Goal: Entertainment & Leisure: Consume media (video, audio)

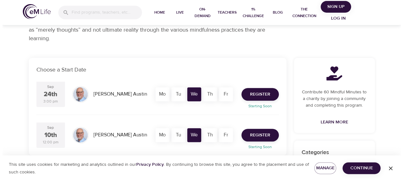
scroll to position [90, 0]
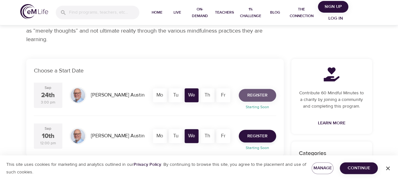
click at [261, 94] on span "Register" at bounding box center [257, 96] width 20 height 8
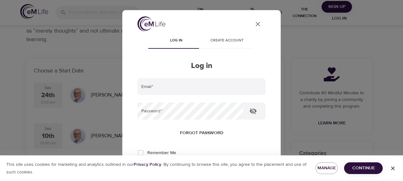
type input "[PERSON_NAME][EMAIL_ADDRESS][DOMAIN_NAME]"
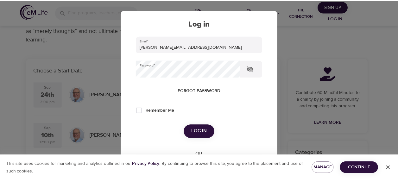
scroll to position [44, 0]
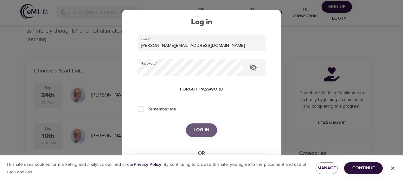
click at [198, 128] on span "Log in" at bounding box center [201, 130] width 16 height 8
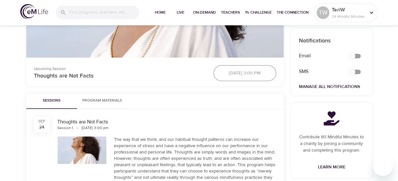
scroll to position [244, 0]
click at [355, 55] on input "secondary checkbox" at bounding box center [352, 56] width 36 height 12
click at [354, 55] on input "secondary checkbox" at bounding box center [358, 56] width 36 height 12
checkbox input "false"
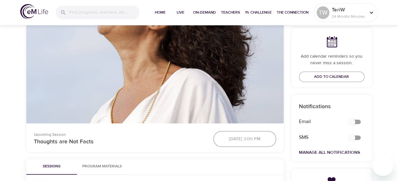
scroll to position [178, 0]
click at [321, 150] on link "Manage All Notifications" at bounding box center [329, 153] width 61 height 6
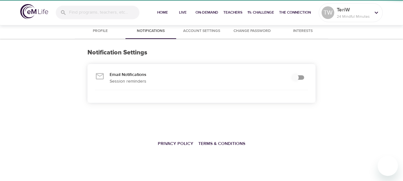
checkbox input "true"
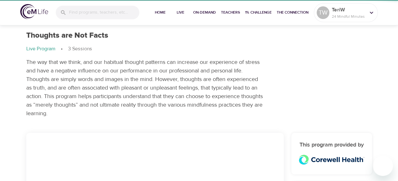
scroll to position [17, 0]
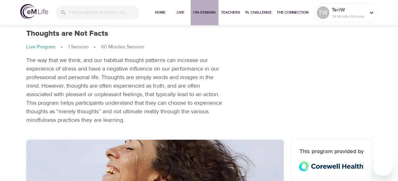
click at [206, 11] on span "On-Demand" at bounding box center [204, 12] width 23 height 7
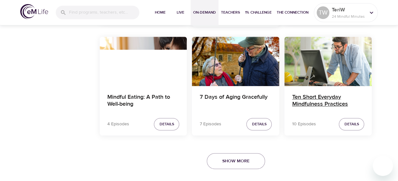
scroll to position [1335, 0]
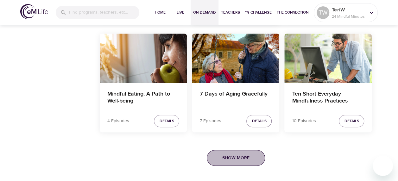
click at [243, 155] on span "Show More" at bounding box center [235, 158] width 27 height 8
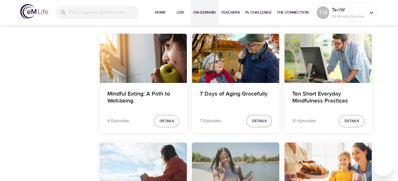
click at [243, 155] on div "7 Days of Thriving with Positivity" at bounding box center [235, 167] width 87 height 49
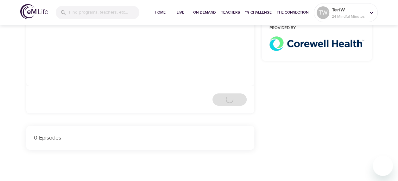
scroll to position [837, 0]
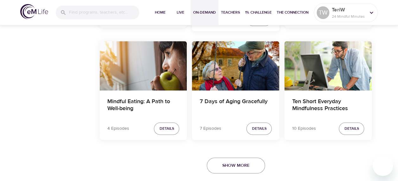
scroll to position [1335, 0]
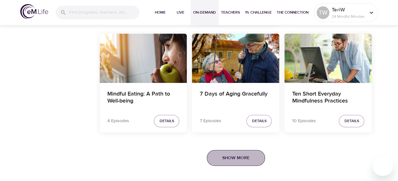
click at [235, 160] on button "Show More" at bounding box center [236, 158] width 58 height 16
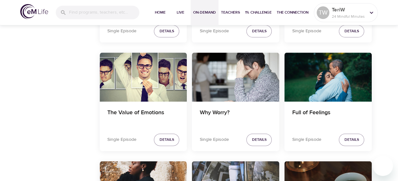
scroll to position [3936, 0]
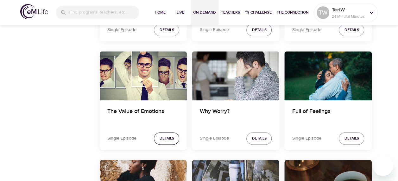
click at [167, 135] on span "Details" at bounding box center [166, 138] width 15 height 7
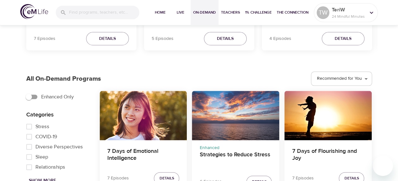
scroll to position [194, 0]
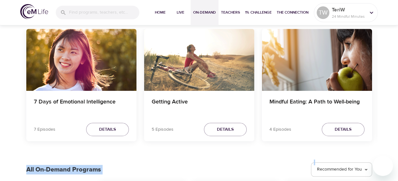
drag, startPoint x: 383, startPoint y: 0, endPoint x: 397, endPoint y: 71, distance: 72.5
click at [398, 71] on div at bounding box center [395, 90] width 6 height 181
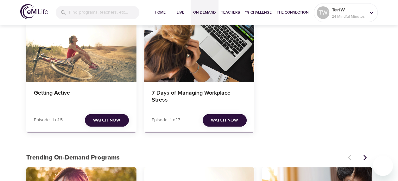
scroll to position [0, 0]
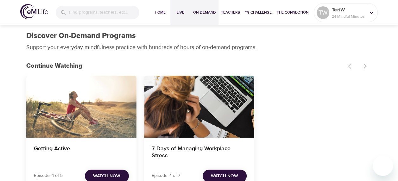
click at [179, 12] on span "Live" at bounding box center [180, 12] width 15 height 7
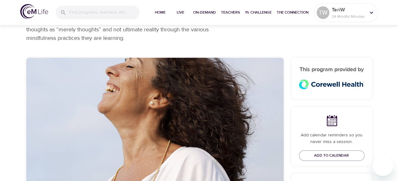
scroll to position [112, 0]
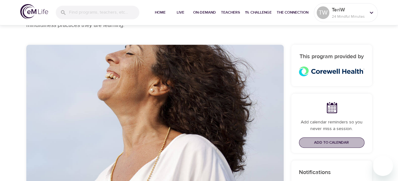
click at [325, 143] on span "Add to Calendar" at bounding box center [331, 142] width 35 height 7
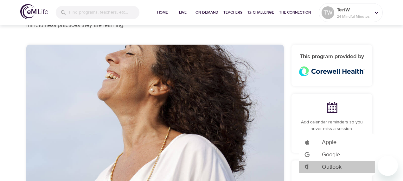
click at [332, 168] on span "Outlook" at bounding box center [332, 167] width 20 height 9
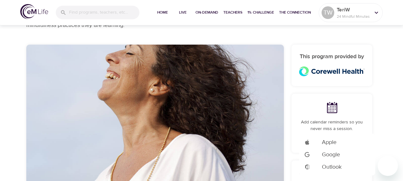
click at [137, 77] on div at bounding box center [201, 90] width 403 height 181
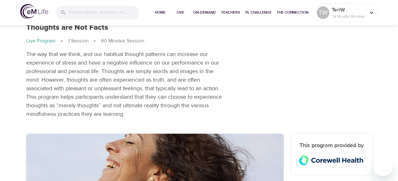
scroll to position [0, 0]
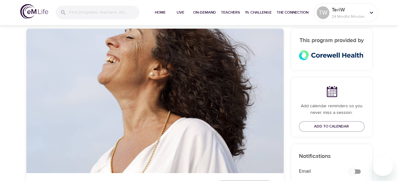
scroll to position [127, 0]
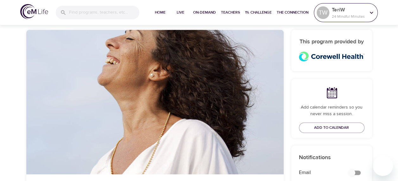
click at [373, 13] on icon at bounding box center [371, 12] width 7 height 7
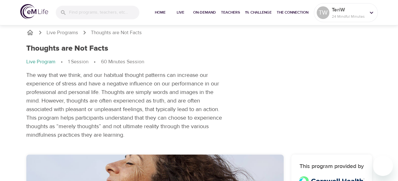
scroll to position [0, 0]
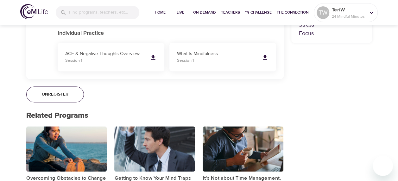
scroll to position [430, 0]
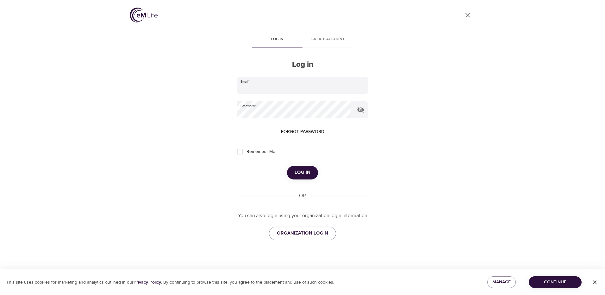
type input "Teri.white@corewellhealth.org"
click at [301, 172] on span "Log in" at bounding box center [303, 172] width 16 height 8
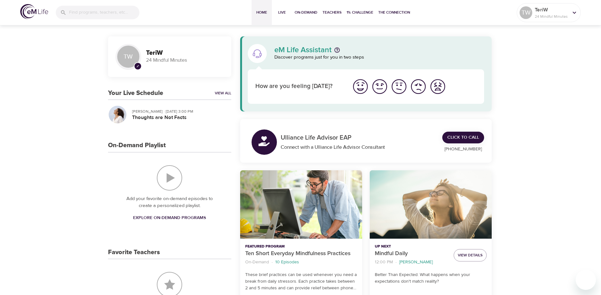
click at [398, 89] on img "I'm feeling ok" at bounding box center [398, 86] width 17 height 17
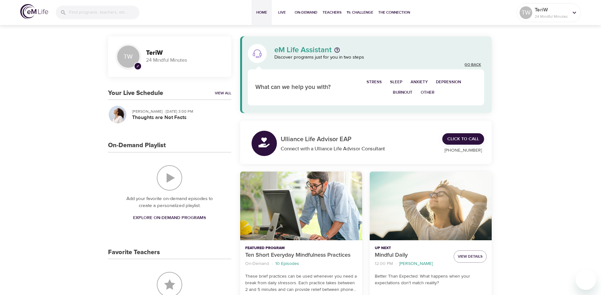
click at [398, 63] on link "Go Back" at bounding box center [472, 64] width 16 height 5
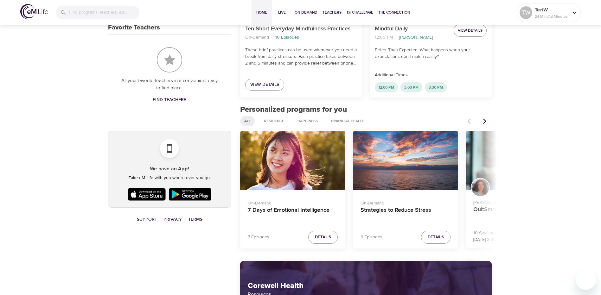
scroll to position [222, 0]
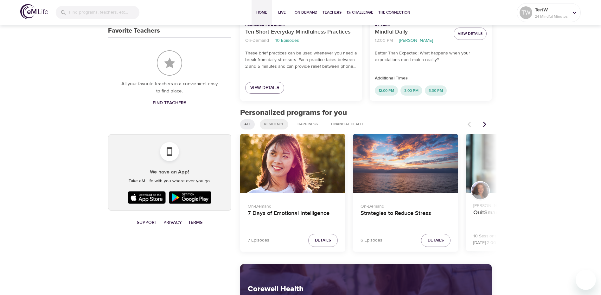
click at [276, 123] on span "Resilience" at bounding box center [274, 124] width 28 height 5
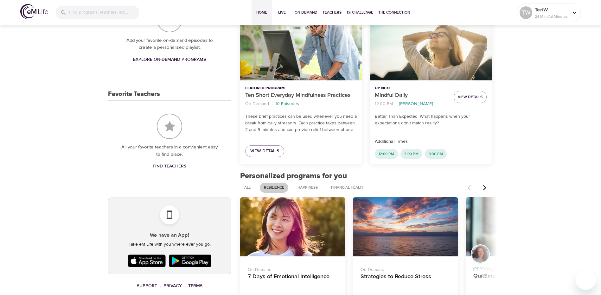
scroll to position [190, 0]
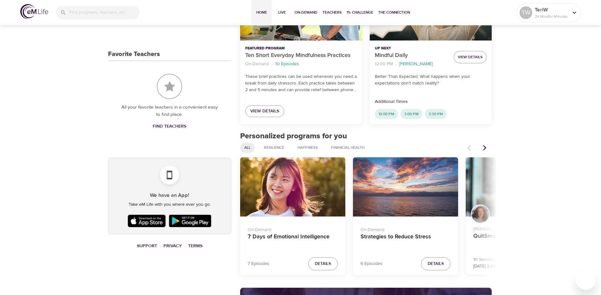
scroll to position [222, 0]
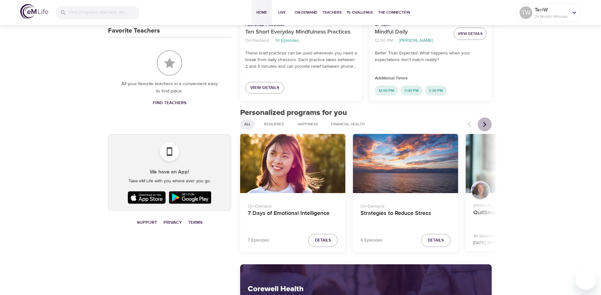
click at [486, 122] on icon "Next items" at bounding box center [484, 124] width 6 height 6
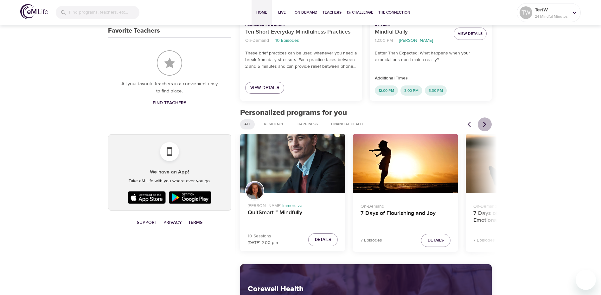
click at [485, 122] on icon "Next items" at bounding box center [484, 124] width 6 height 6
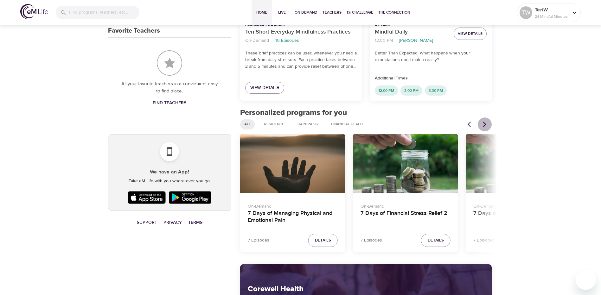
click at [485, 122] on icon "Next items" at bounding box center [484, 124] width 6 height 6
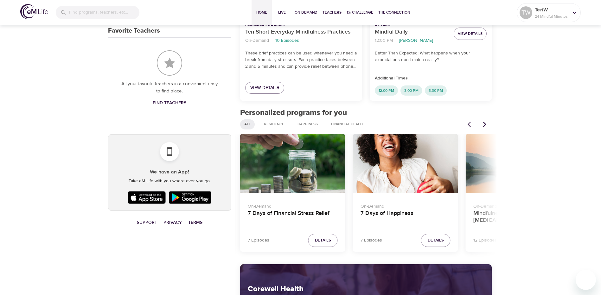
click at [485, 122] on icon "Next items" at bounding box center [484, 124] width 6 height 6
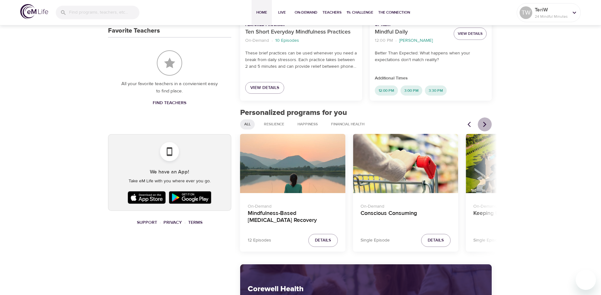
click at [485, 122] on icon "Next items" at bounding box center [484, 124] width 6 height 6
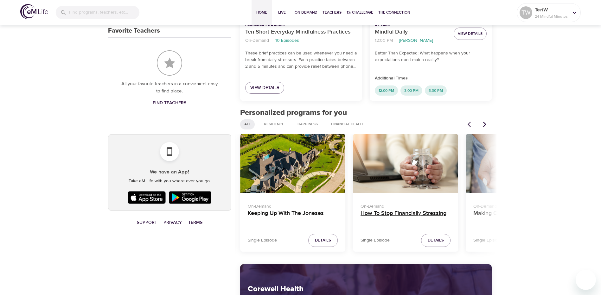
click at [436, 214] on h4 "How To Stop Financially Stressing" at bounding box center [405, 217] width 90 height 15
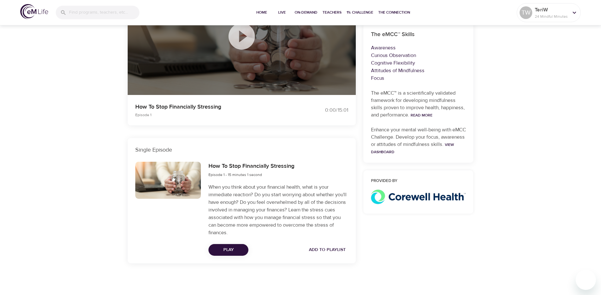
scroll to position [136, 0]
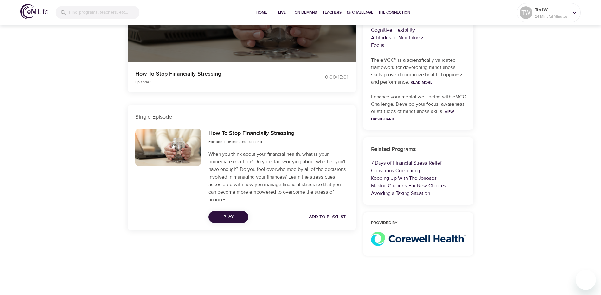
click at [230, 219] on span "Play" at bounding box center [228, 217] width 30 height 8
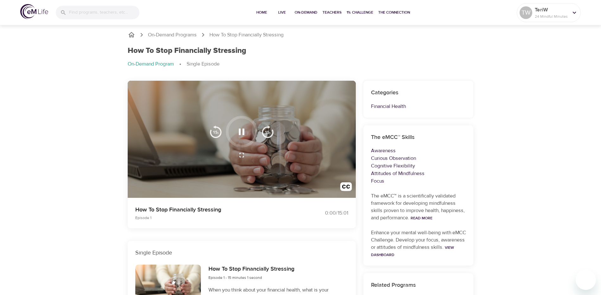
scroll to position [0, 0]
